Goal: Task Accomplishment & Management: Use online tool/utility

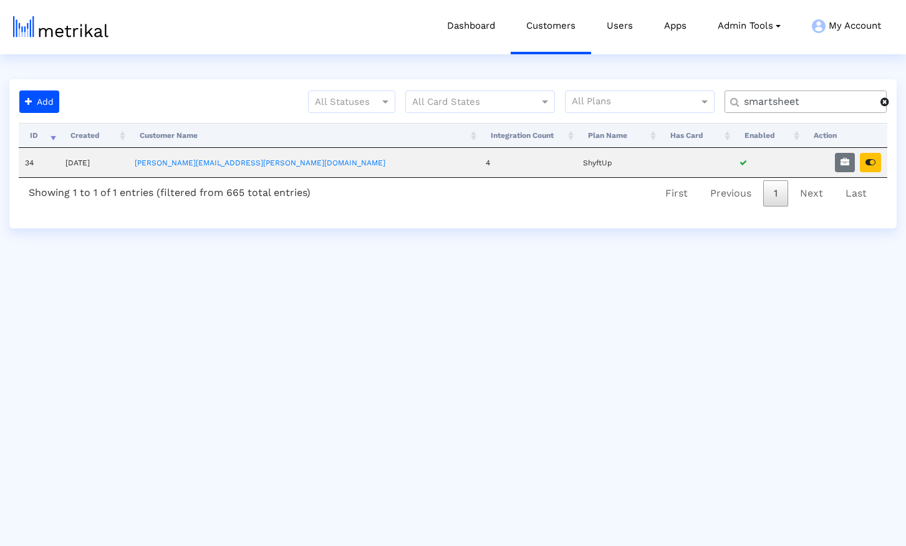
click at [886, 104] on span at bounding box center [884, 102] width 9 height 10
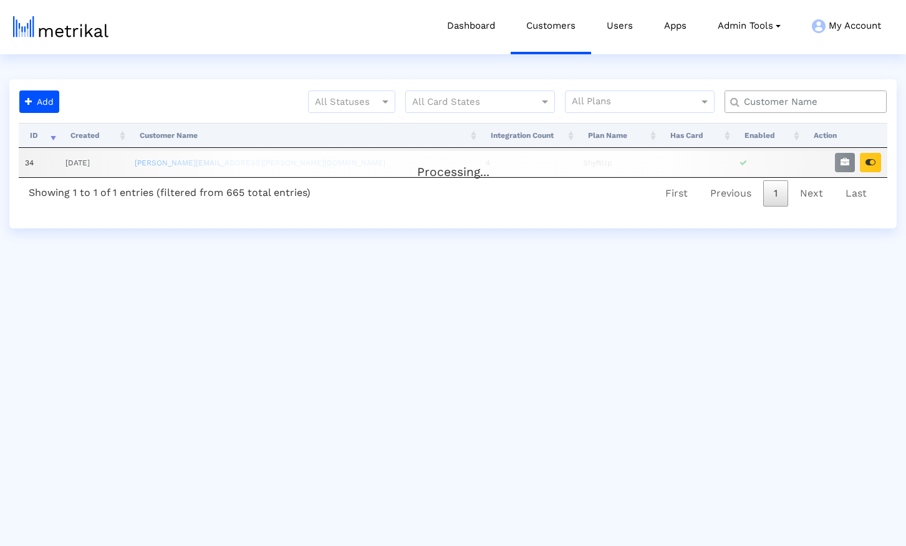
click at [854, 103] on input "text" at bounding box center [808, 101] width 147 height 13
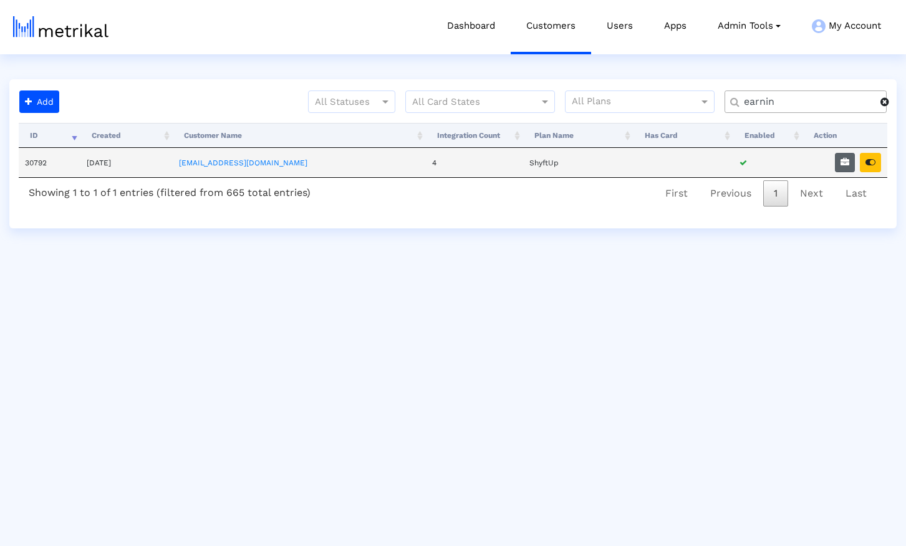
type input "earnin"
click at [843, 165] on icon "button" at bounding box center [844, 162] width 9 height 9
select select "1: 1"
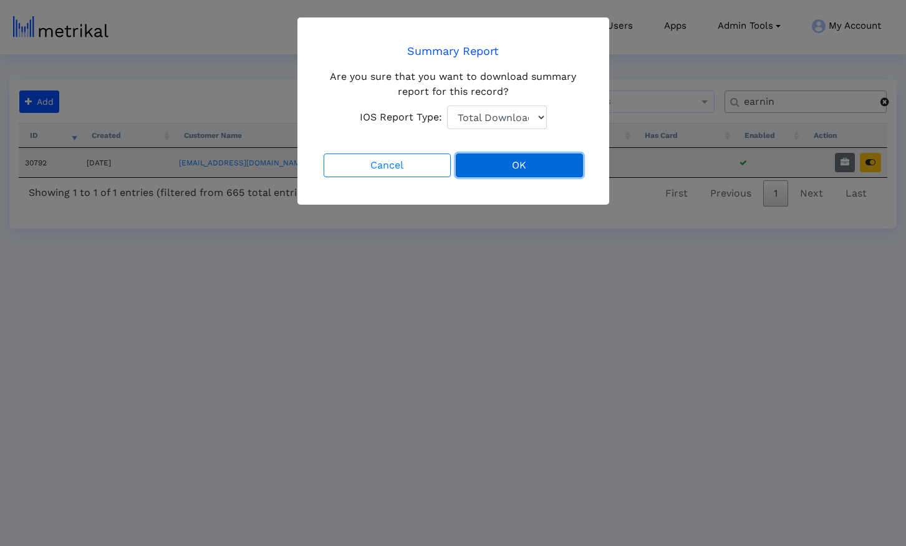
click at [494, 168] on button "OK" at bounding box center [519, 165] width 127 height 24
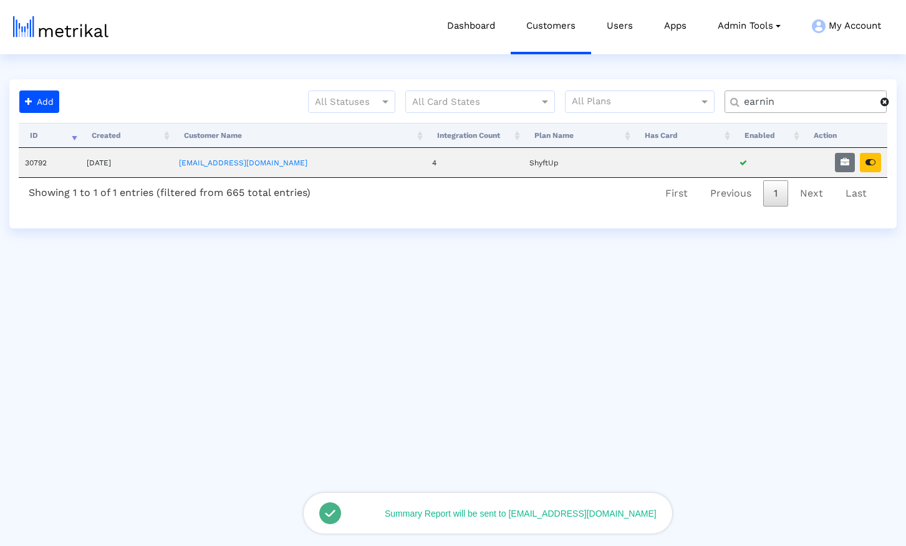
click at [888, 104] on span at bounding box center [884, 102] width 9 height 10
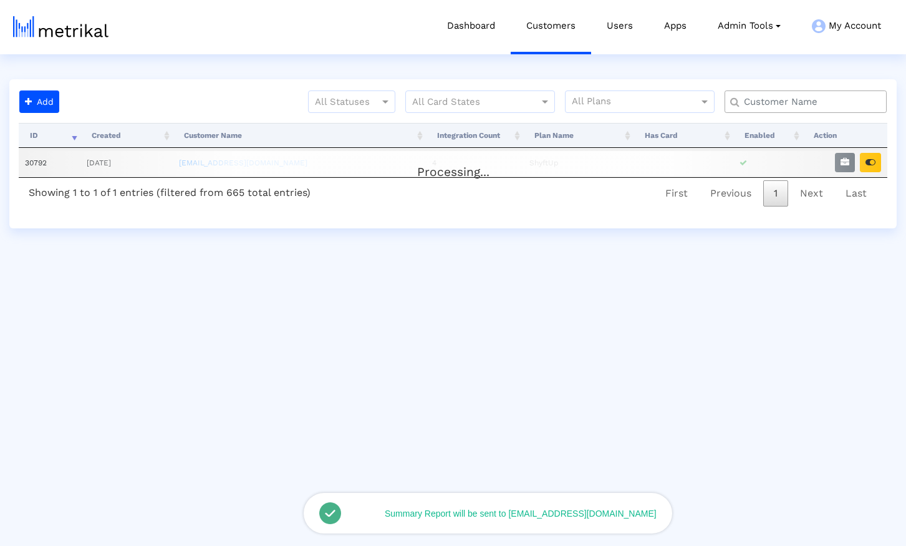
click at [791, 100] on input "text" at bounding box center [808, 101] width 147 height 13
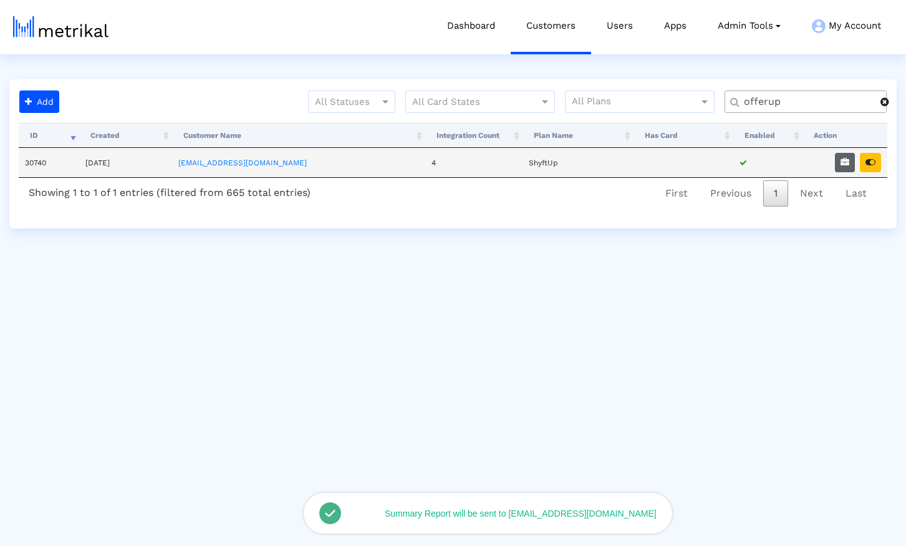
type input "offerup"
click at [847, 164] on icon "button" at bounding box center [844, 162] width 9 height 9
select select "1: 1"
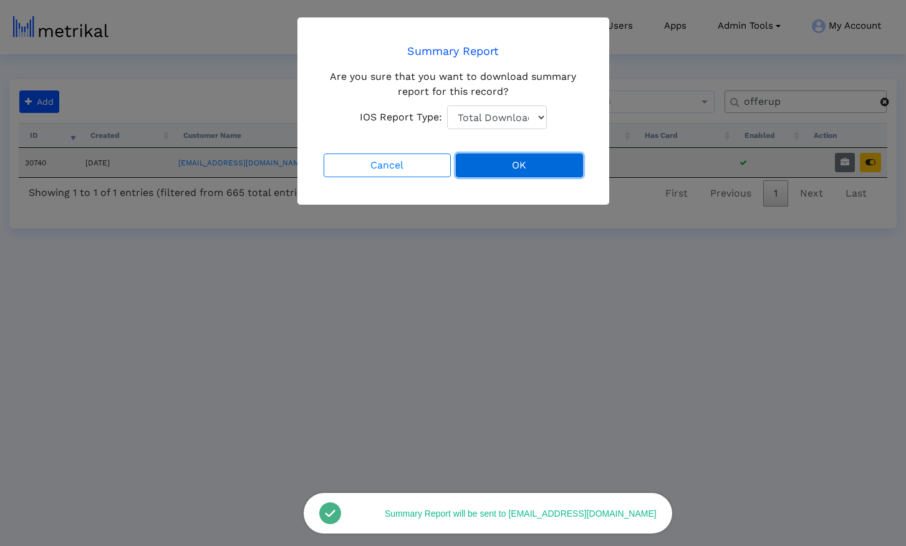
click at [531, 167] on button "OK" at bounding box center [519, 165] width 127 height 24
